Goal: Navigation & Orientation: Find specific page/section

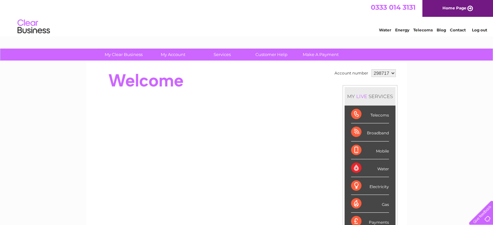
click at [368, 130] on div "Broadband" at bounding box center [370, 133] width 38 height 18
click at [356, 131] on div "Broadband" at bounding box center [370, 133] width 38 height 18
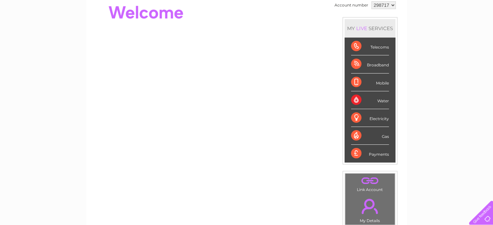
scroll to position [69, 0]
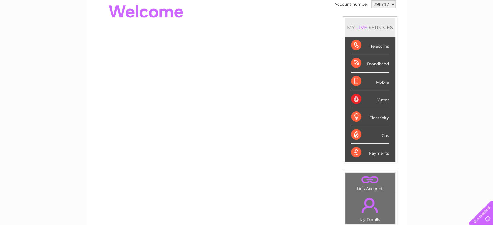
click at [354, 151] on div "Payments" at bounding box center [370, 153] width 38 height 18
click at [357, 150] on div "Payments" at bounding box center [370, 153] width 38 height 18
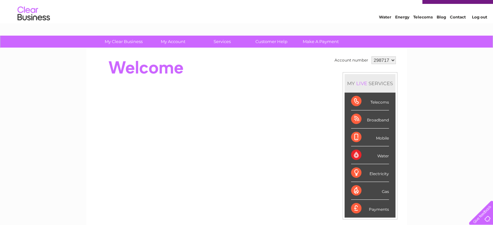
scroll to position [0, 0]
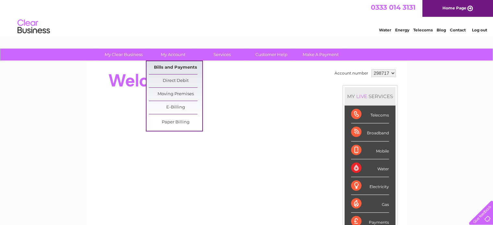
click at [179, 66] on link "Bills and Payments" at bounding box center [175, 67] width 53 height 13
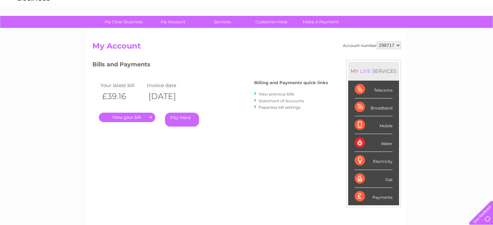
scroll to position [35, 0]
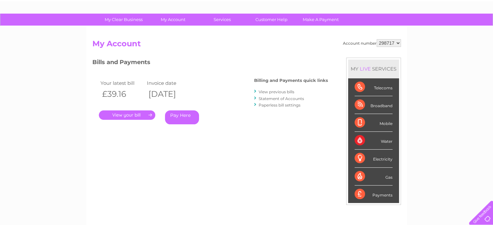
click at [276, 97] on link "Statement of Accounts" at bounding box center [281, 98] width 45 height 5
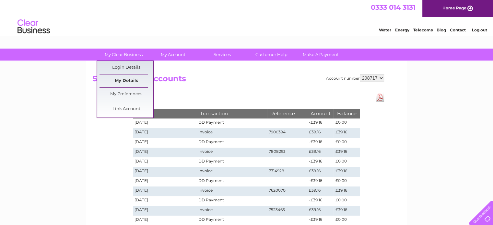
click at [129, 80] on link "My Details" at bounding box center [126, 81] width 53 height 13
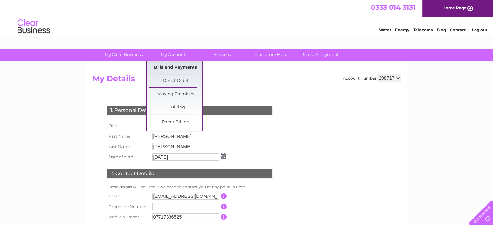
click at [177, 66] on link "Bills and Payments" at bounding box center [175, 67] width 53 height 13
